Goal: Task Accomplishment & Management: Manage account settings

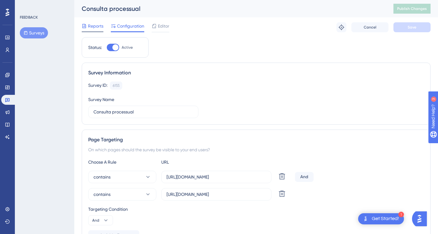
click at [93, 28] on span "Reports" at bounding box center [95, 25] width 15 height 7
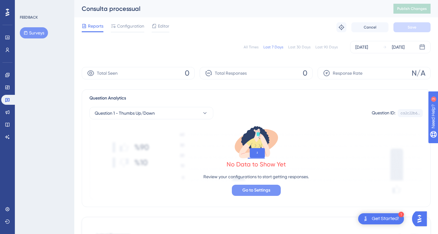
click at [263, 192] on span "Go to Settings" at bounding box center [256, 189] width 28 height 7
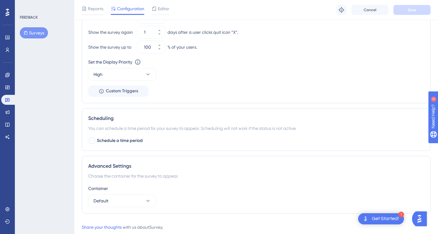
scroll to position [391, 0]
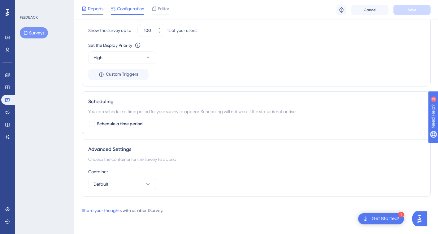
click at [95, 9] on span "Reports" at bounding box center [95, 8] width 15 height 7
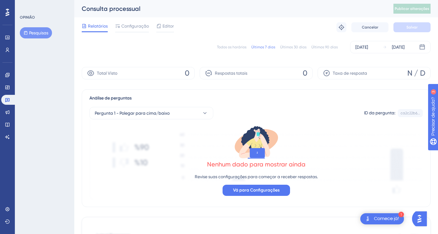
click at [140, 28] on font "Configuração" at bounding box center [135, 26] width 28 height 5
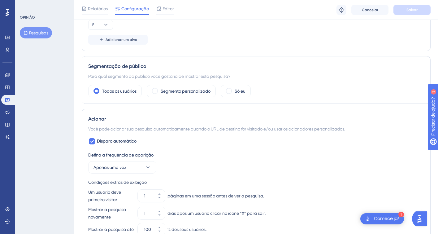
scroll to position [220, 0]
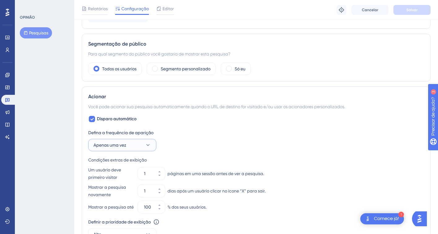
click at [148, 146] on icon at bounding box center [148, 145] width 6 height 6
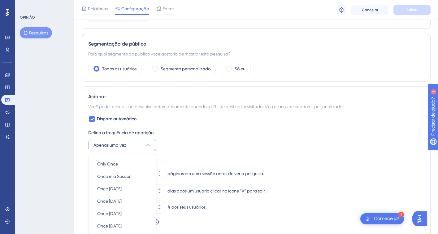
scroll to position [316, 0]
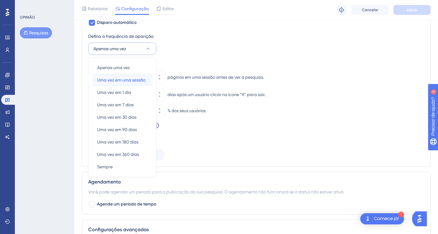
click at [139, 81] on font "Uma vez em uma sessão" at bounding box center [121, 79] width 48 height 5
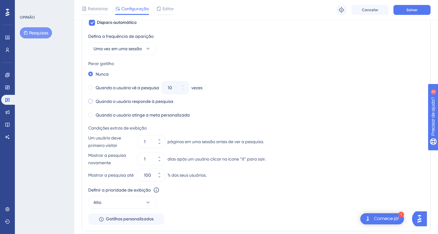
click at [146, 101] on font "Quando o usuário responde à pesquisa" at bounding box center [135, 101] width 78 height 5
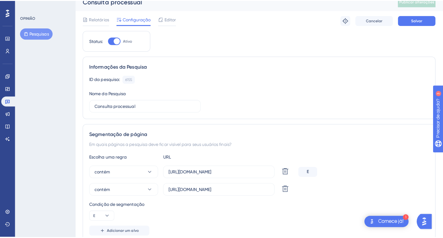
scroll to position [0, 0]
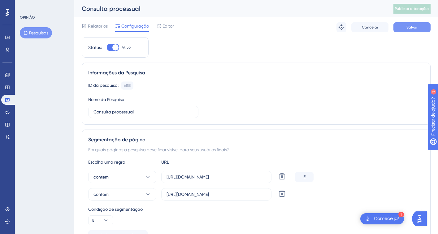
click at [416, 29] on span "Salvar" at bounding box center [411, 27] width 11 height 5
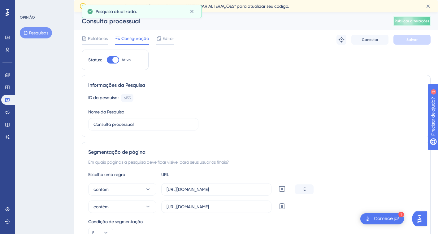
click at [409, 22] on font "Publicar alterações" at bounding box center [412, 21] width 35 height 4
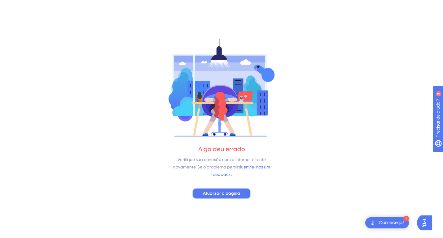
click at [230, 194] on font "Atualizar a página" at bounding box center [221, 193] width 37 height 5
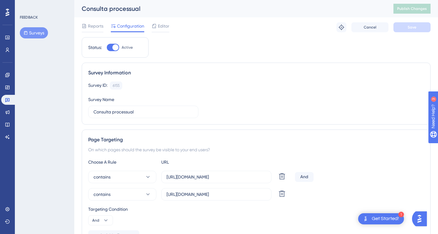
click at [160, 30] on div "Editor" at bounding box center [161, 27] width 18 height 10
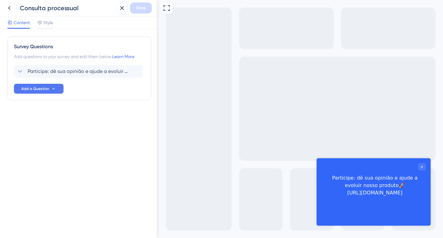
click at [352, 192] on div "Participe: dê sua opinião e ajude a evoluir nosso produto🚀 [URL][DOMAIN_NAME]" at bounding box center [375, 186] width 102 height 22
drag, startPoint x: 329, startPoint y: 193, endPoint x: 424, endPoint y: 195, distance: 94.4
click at [424, 195] on div "Participe: dê sua opinião e ajude a evoluir nosso produto🚀 [URL][DOMAIN_NAME]" at bounding box center [375, 186] width 102 height 22
click at [42, 23] on icon at bounding box center [39, 22] width 5 height 5
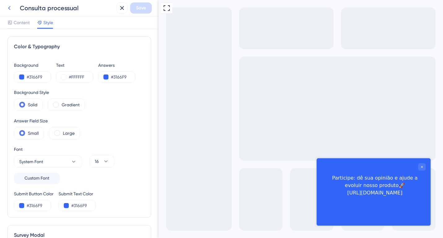
click at [8, 8] on icon at bounding box center [9, 8] width 2 height 4
